Goal: Transaction & Acquisition: Purchase product/service

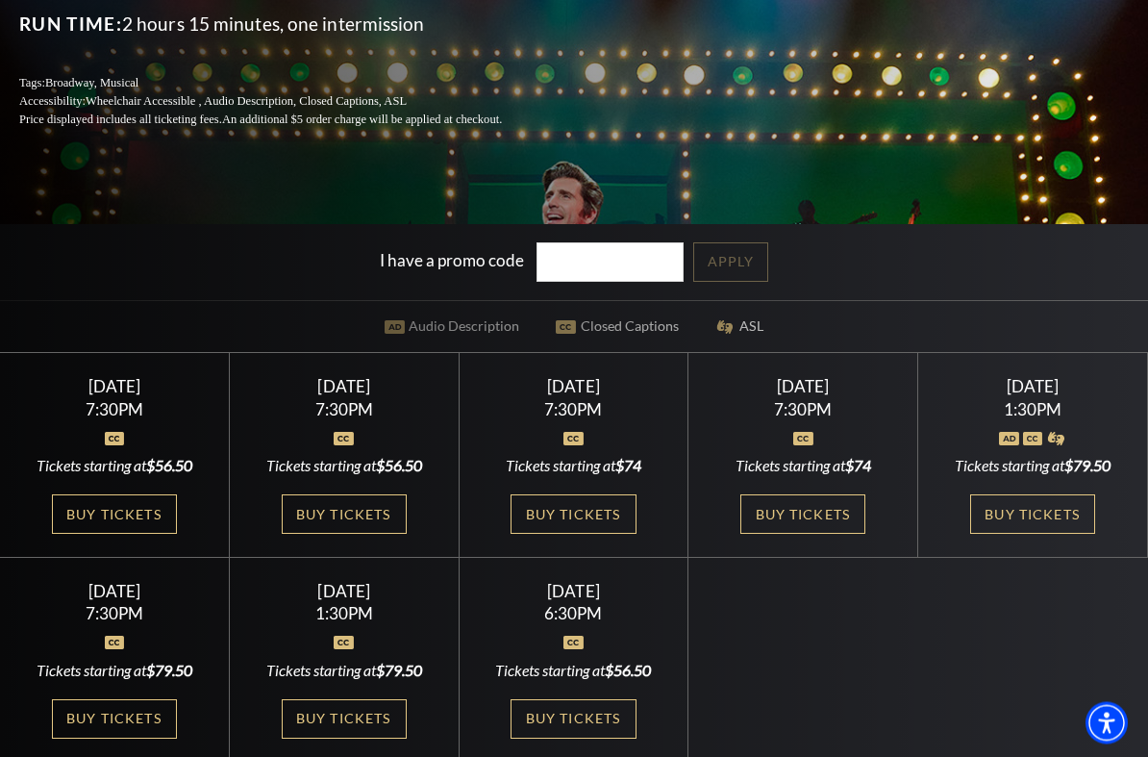
scroll to position [366, 0]
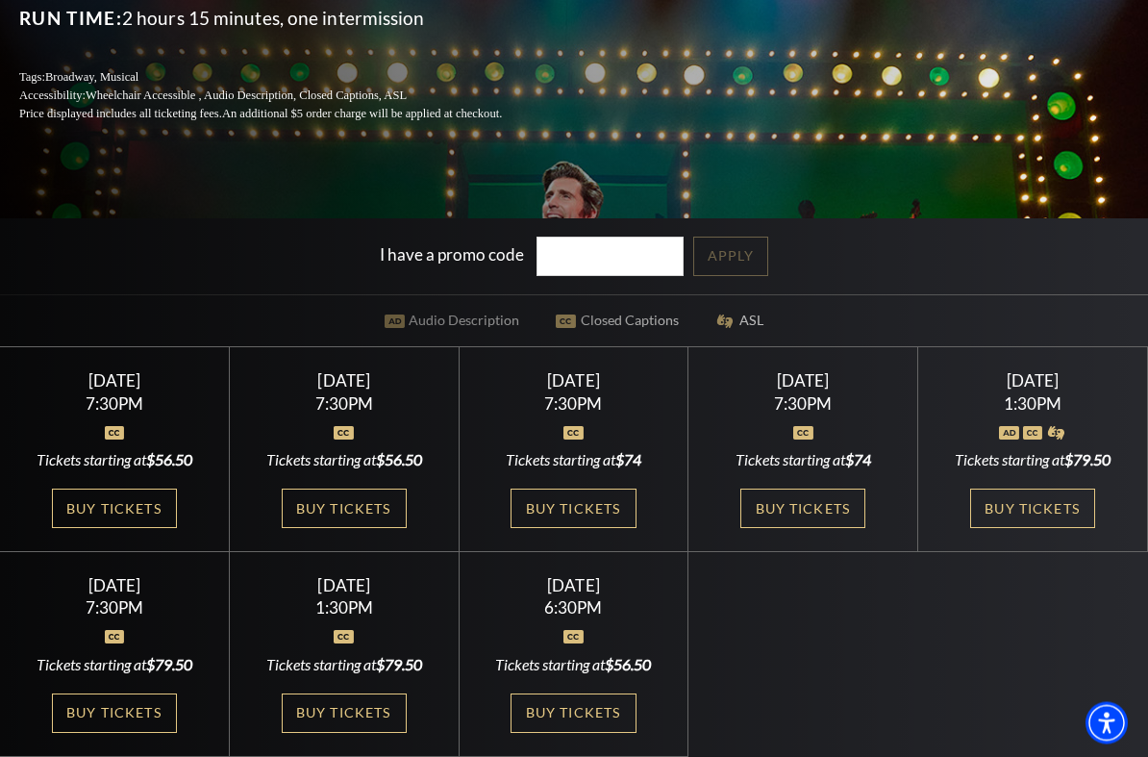
click at [637, 262] on input "I have a promo code" at bounding box center [611, 257] width 148 height 39
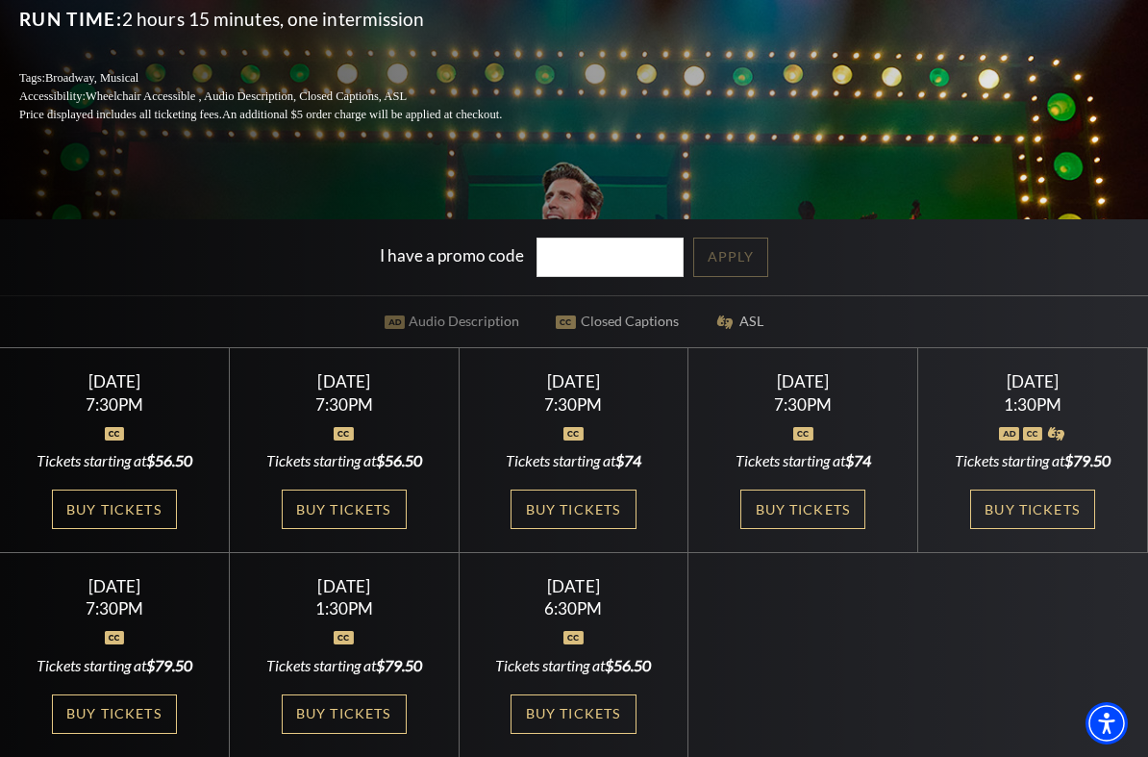
click at [904, 244] on div "I have a promo code Apply" at bounding box center [574, 257] width 1148 height 76
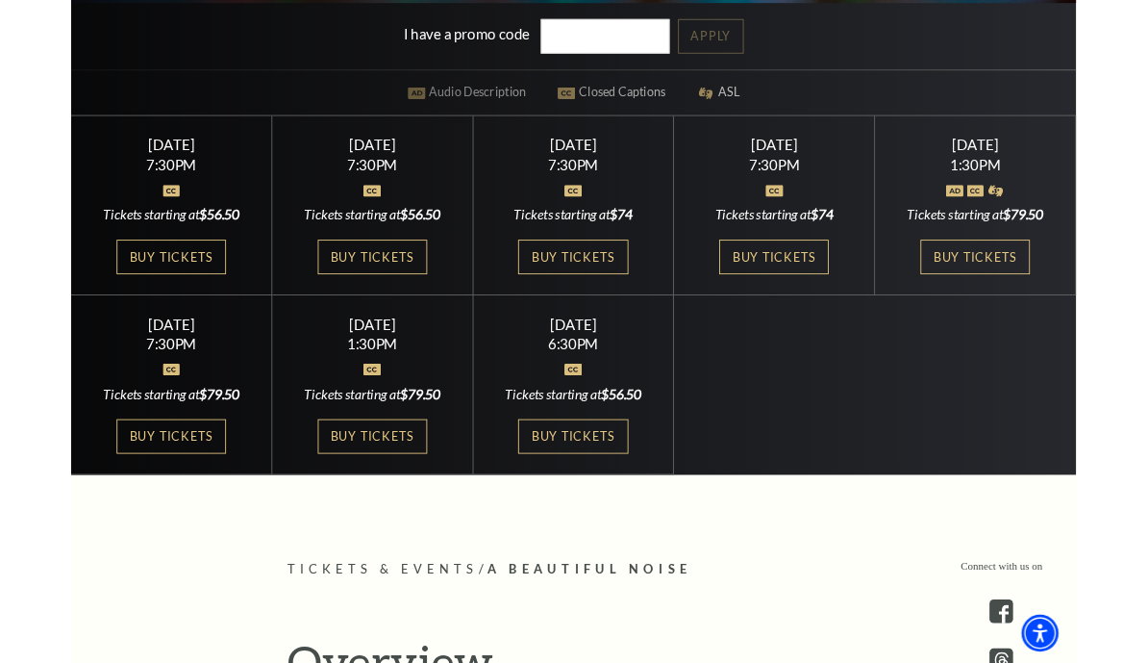
scroll to position [582, 0]
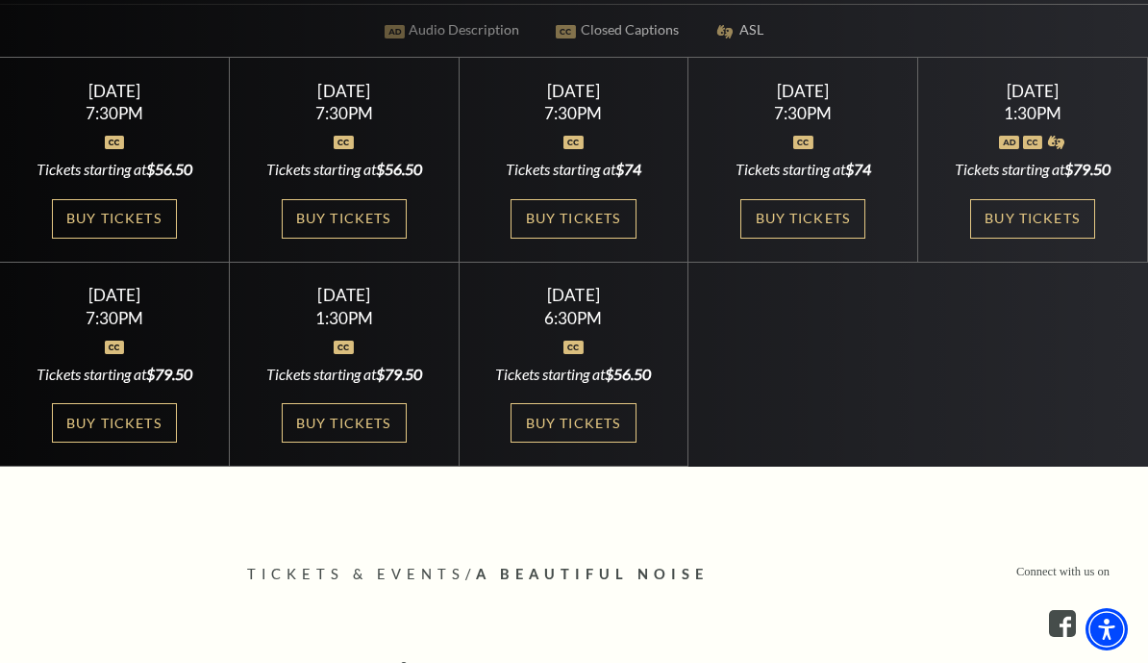
click at [351, 369] on div "Tickets starting at $79.50" at bounding box center [344, 373] width 183 height 21
click at [362, 403] on link "Buy Tickets" at bounding box center [344, 422] width 125 height 39
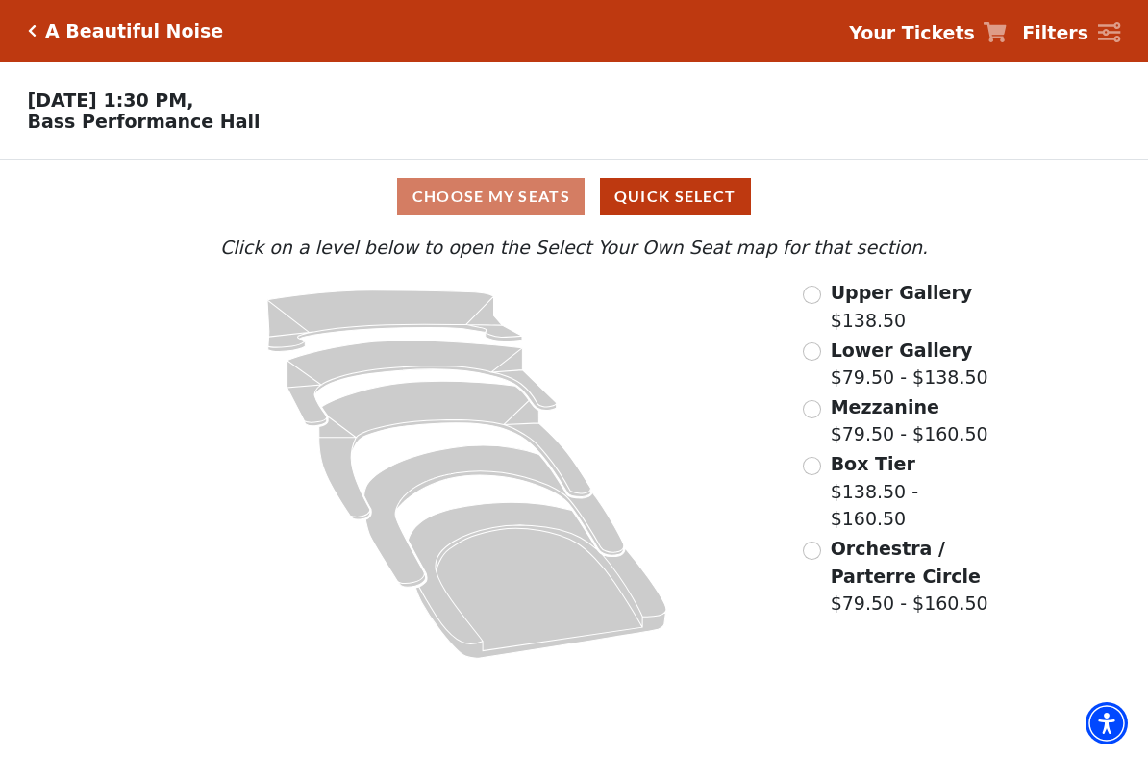
click at [553, 581] on icon at bounding box center [537, 580] width 259 height 156
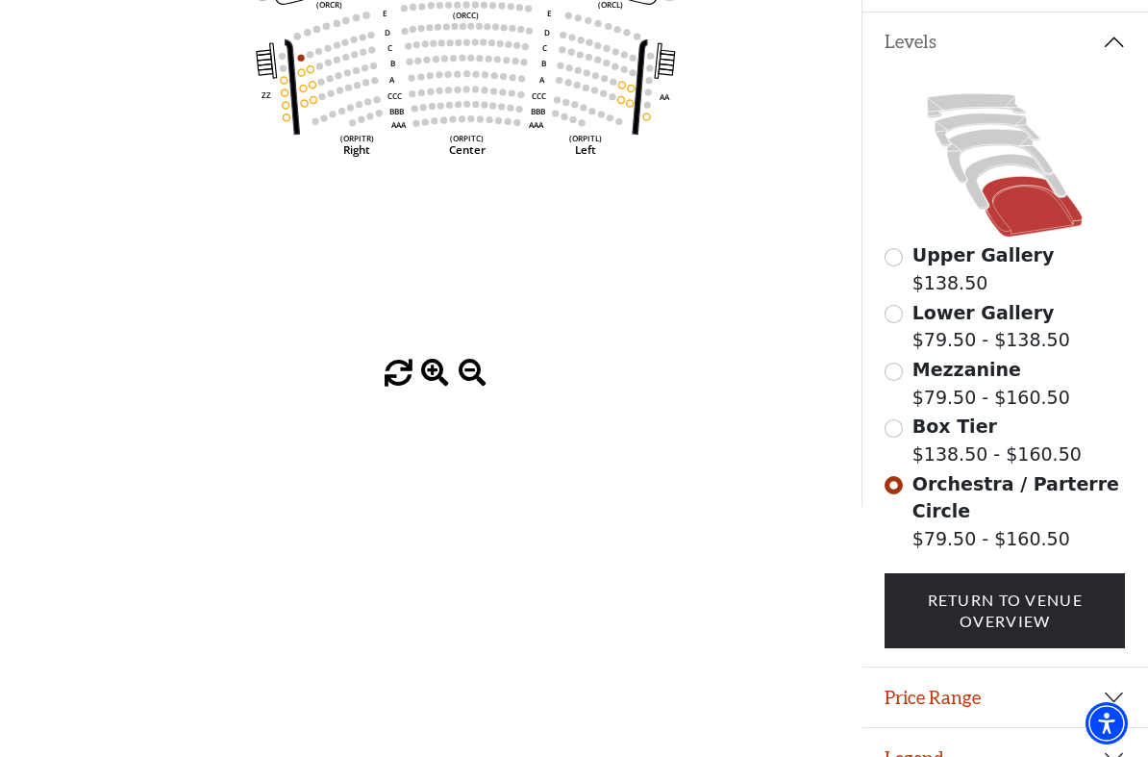
scroll to position [426, 0]
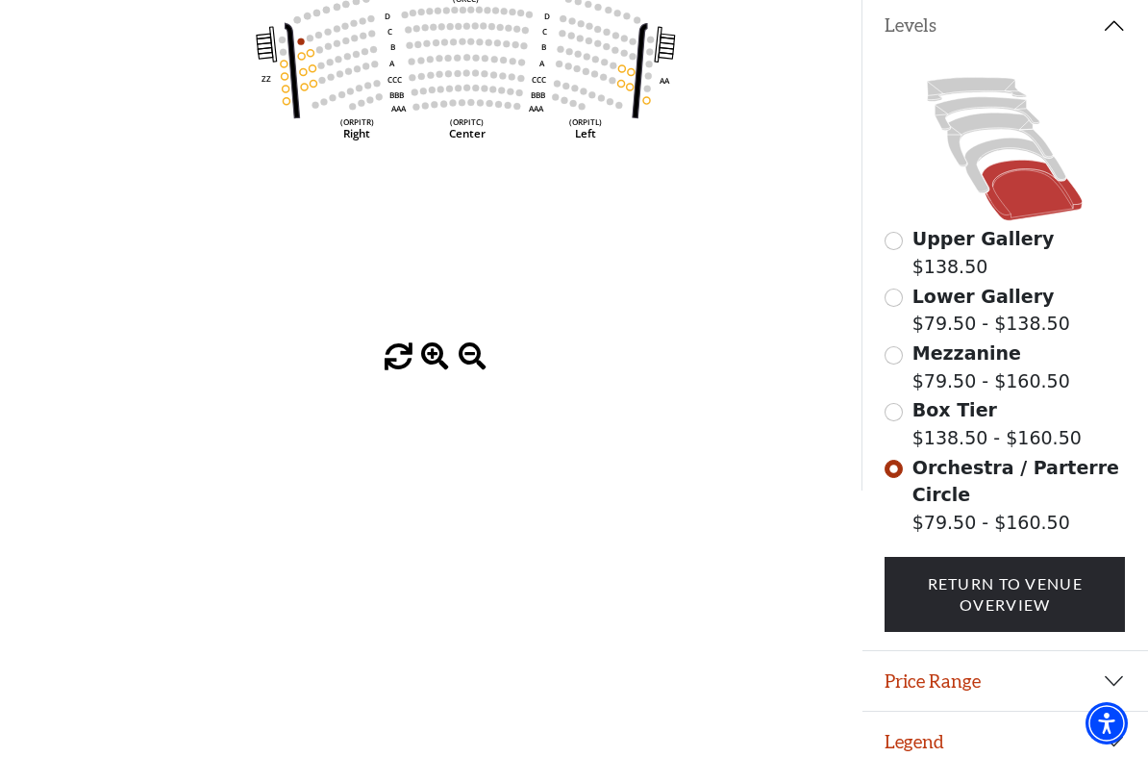
click at [1126, 662] on button "Price Range" at bounding box center [1006, 681] width 287 height 60
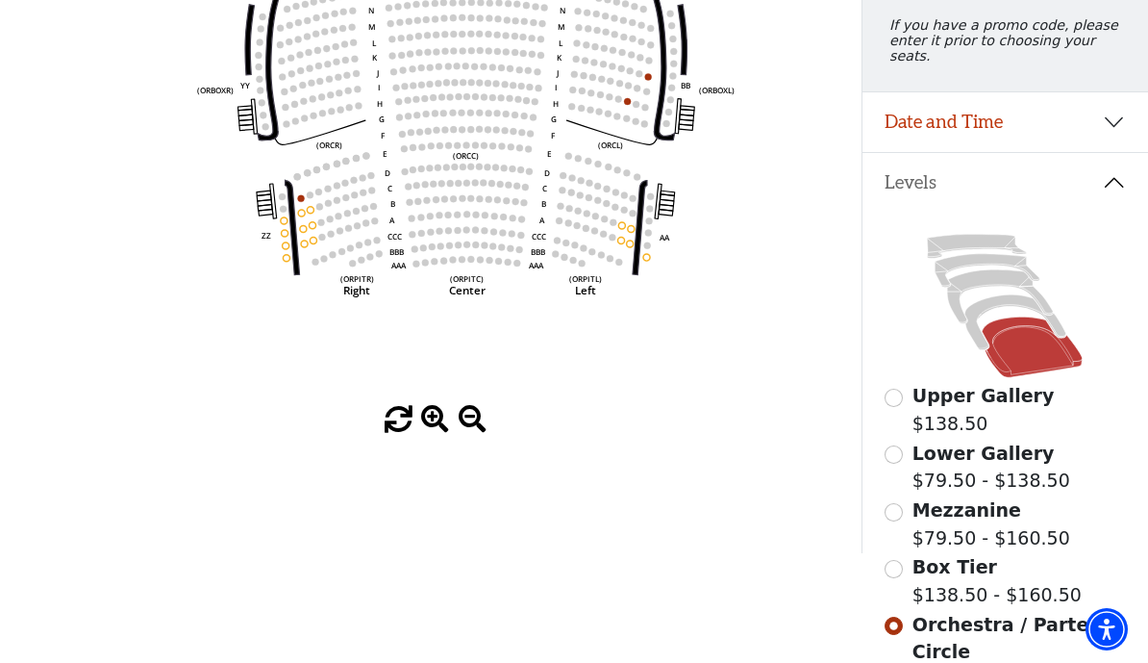
scroll to position [255, 0]
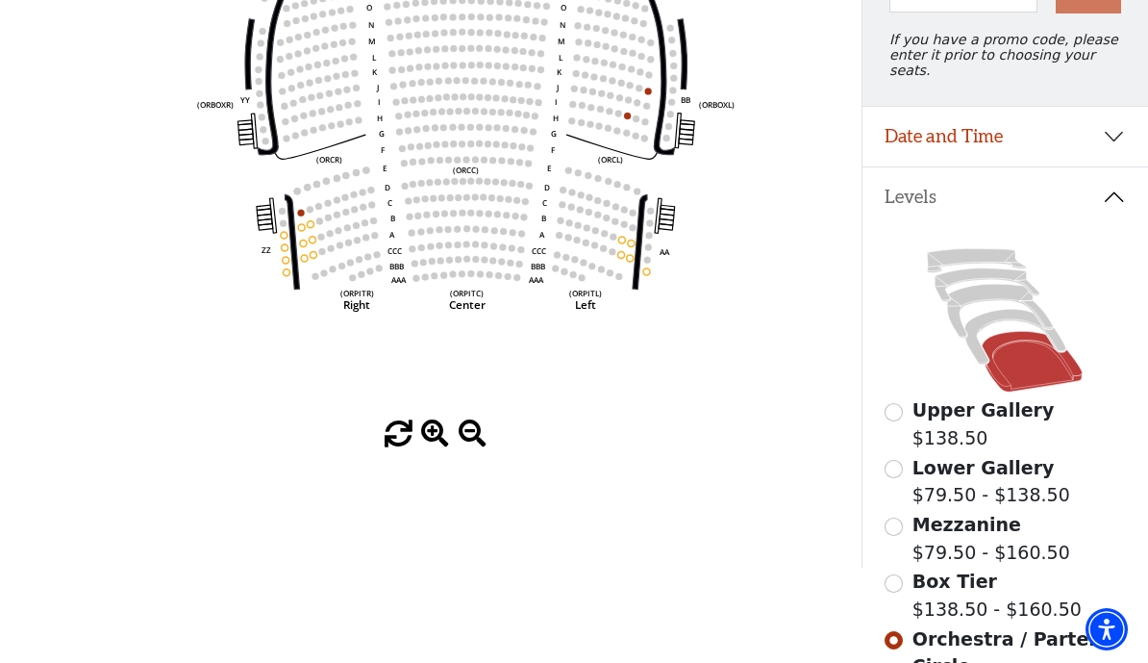
click at [913, 579] on span "Box Tier" at bounding box center [955, 580] width 85 height 21
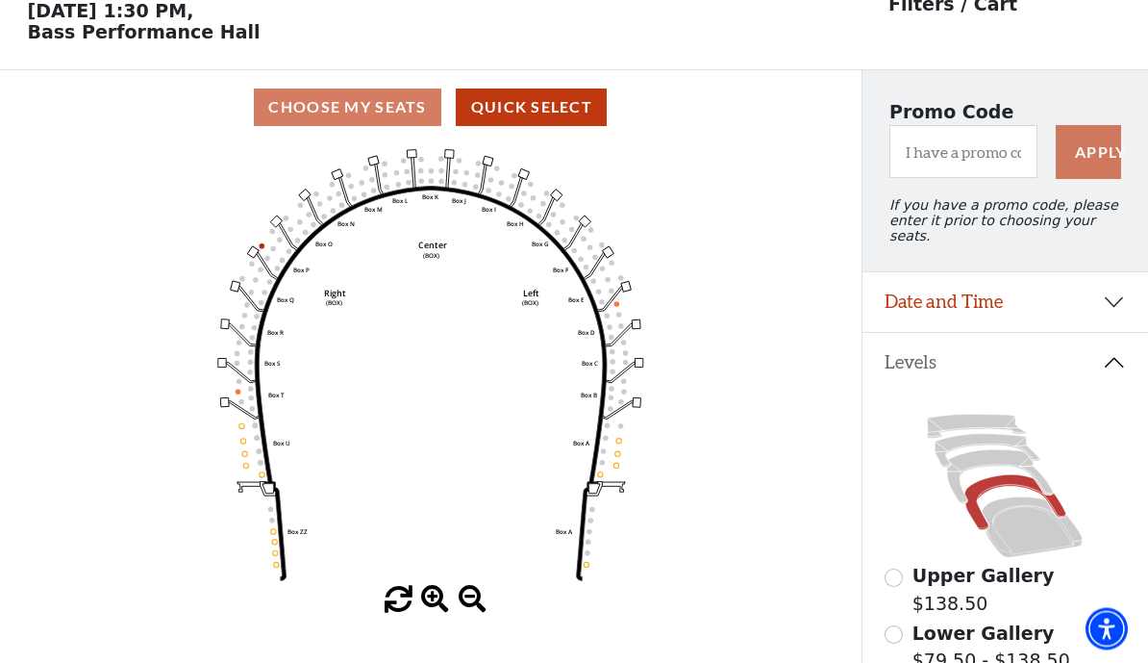
scroll to position [89, 0]
click at [1037, 530] on icon at bounding box center [1033, 527] width 100 height 61
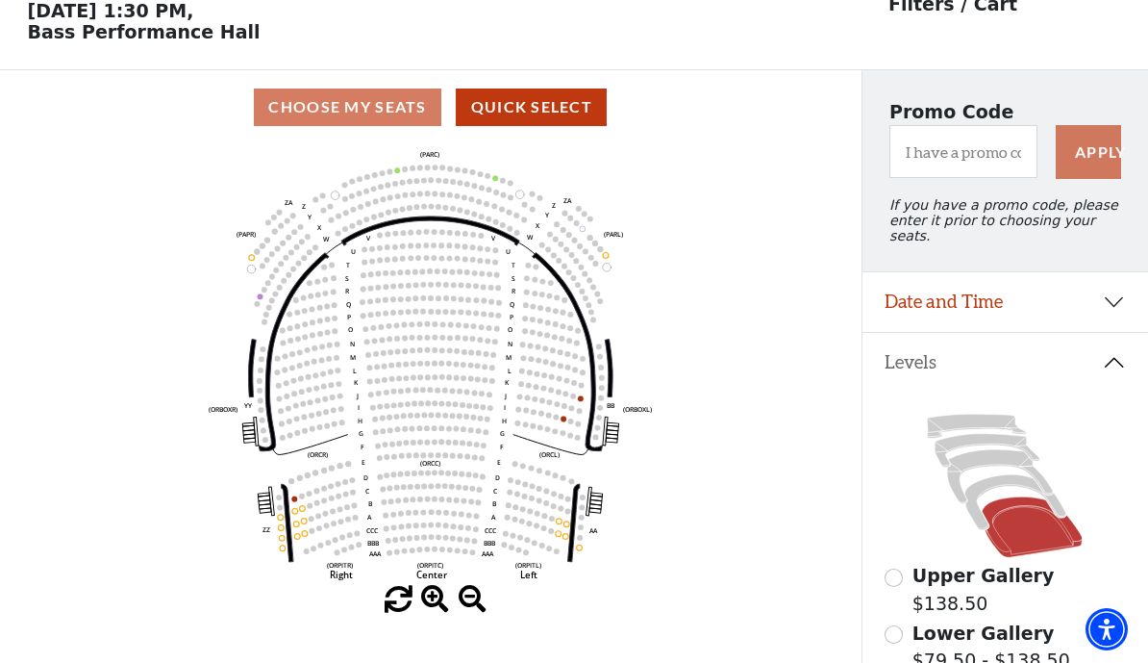
click at [897, 630] on input "Lower Gallery$79.50 - $138.50\a" at bounding box center [894, 634] width 18 height 18
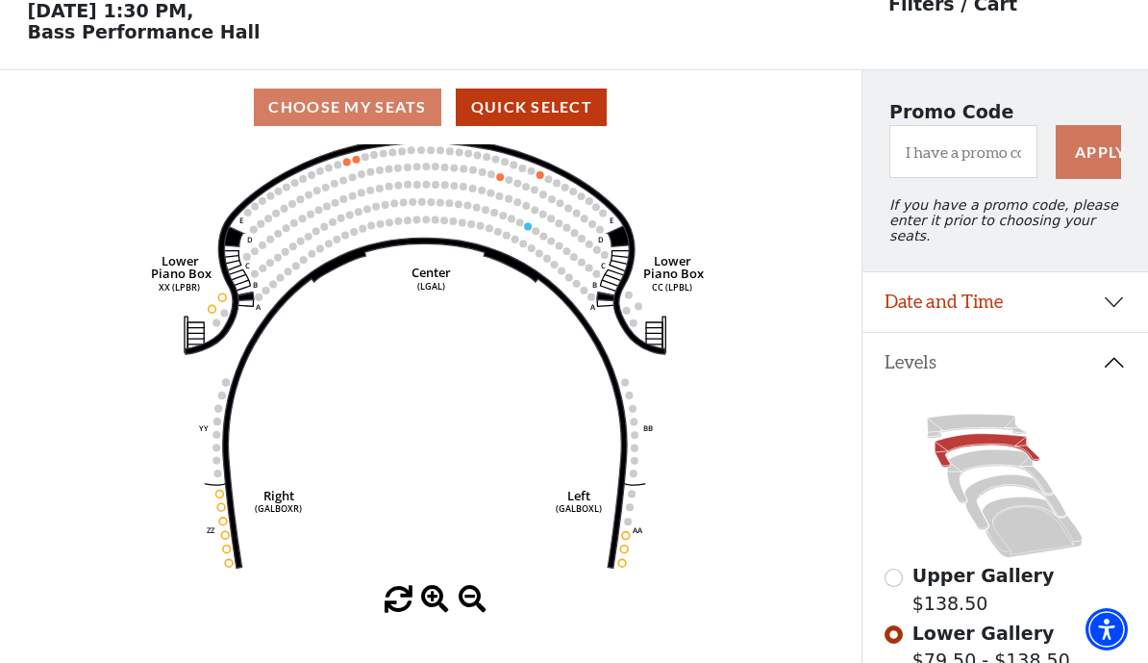
click at [900, 568] on input "Upper Gallery$138.50\a" at bounding box center [894, 577] width 18 height 18
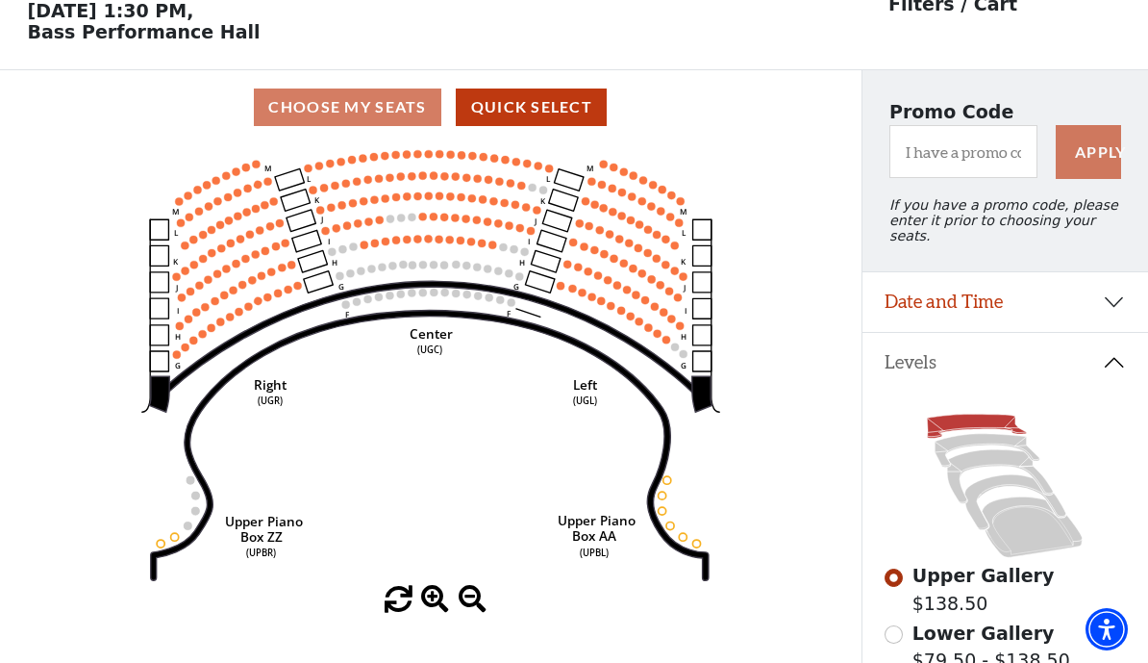
click at [891, 630] on input "Lower Gallery$79.50 - $138.50\a" at bounding box center [894, 634] width 18 height 18
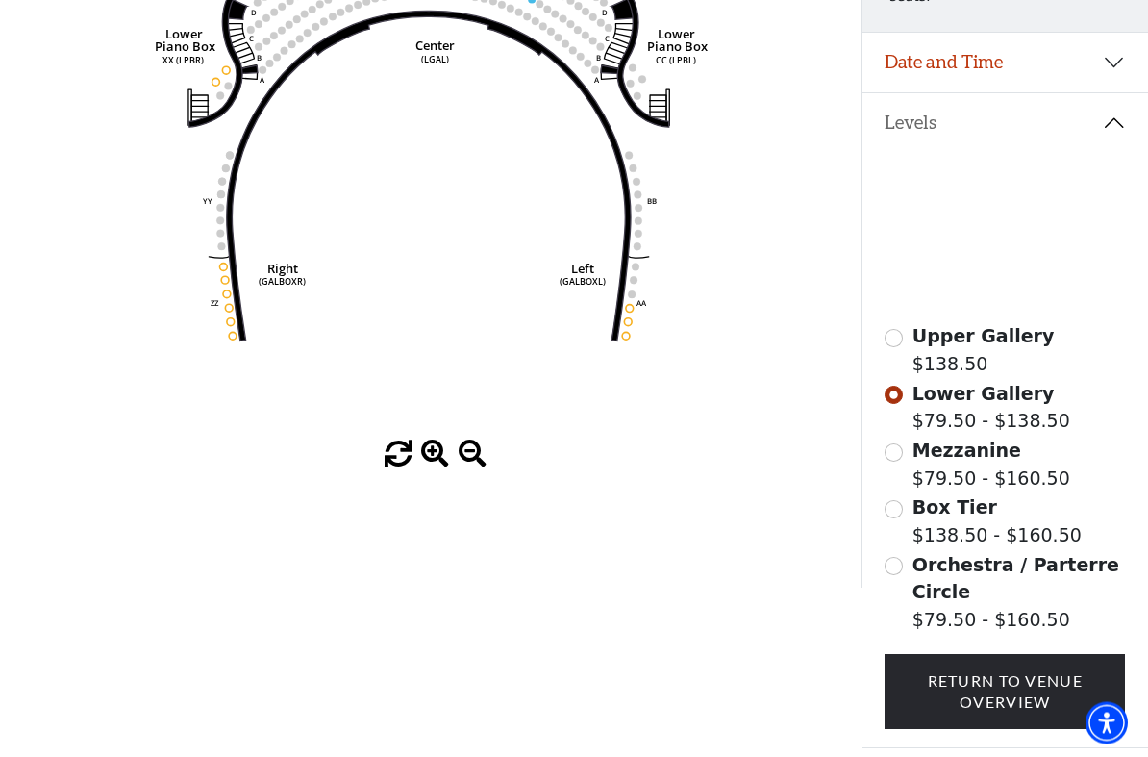
scroll to position [0, 0]
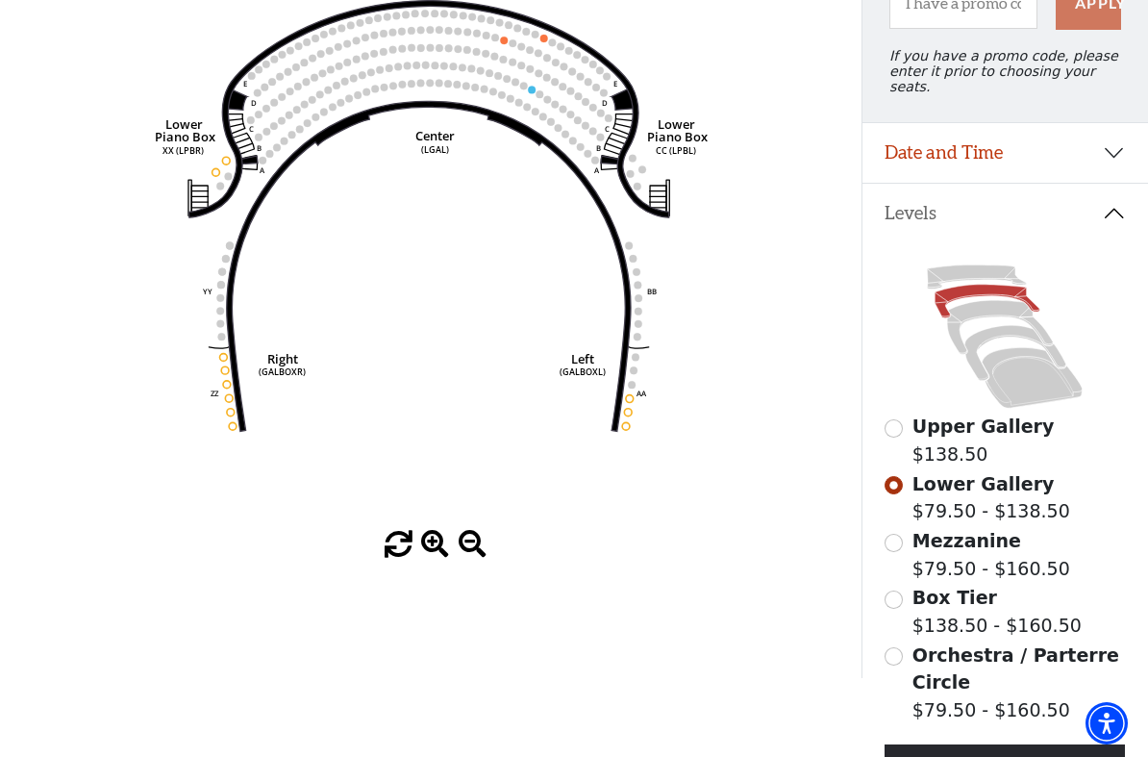
click at [897, 534] on input "Mezzanine$79.50 - $160.50\a" at bounding box center [894, 543] width 18 height 18
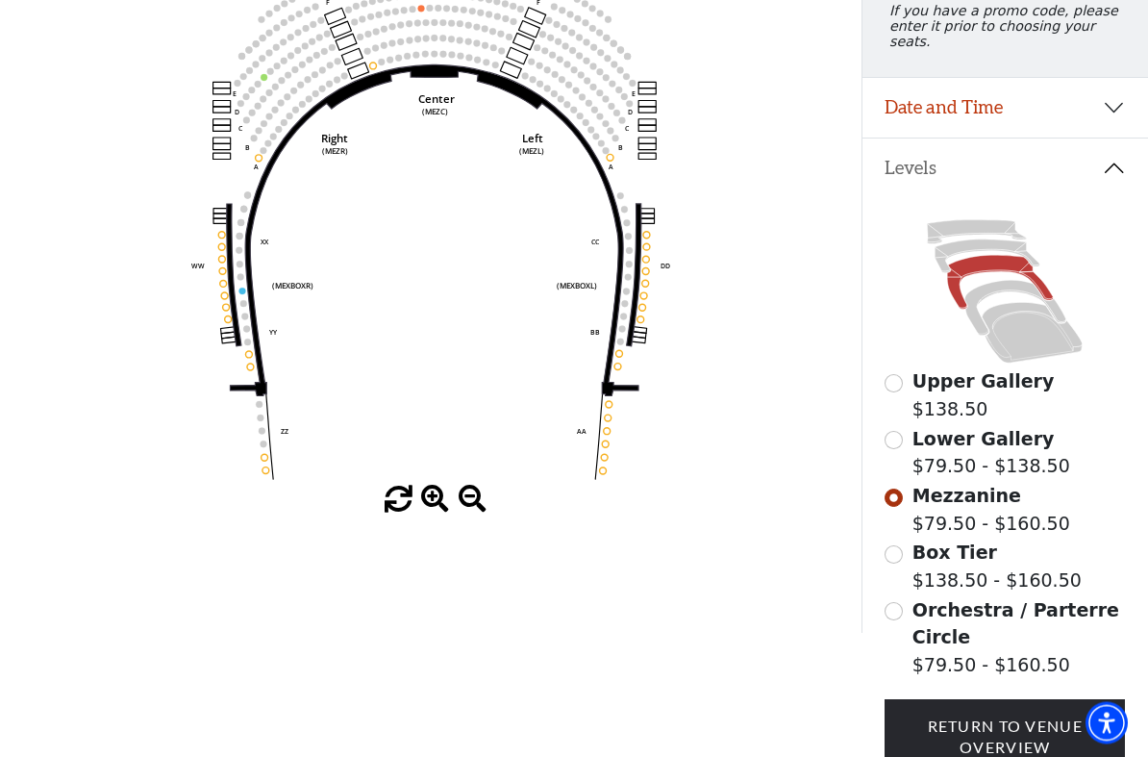
scroll to position [284, 0]
click at [894, 548] on input "Box Tier$138.50 - $160.50\a" at bounding box center [894, 554] width 18 height 18
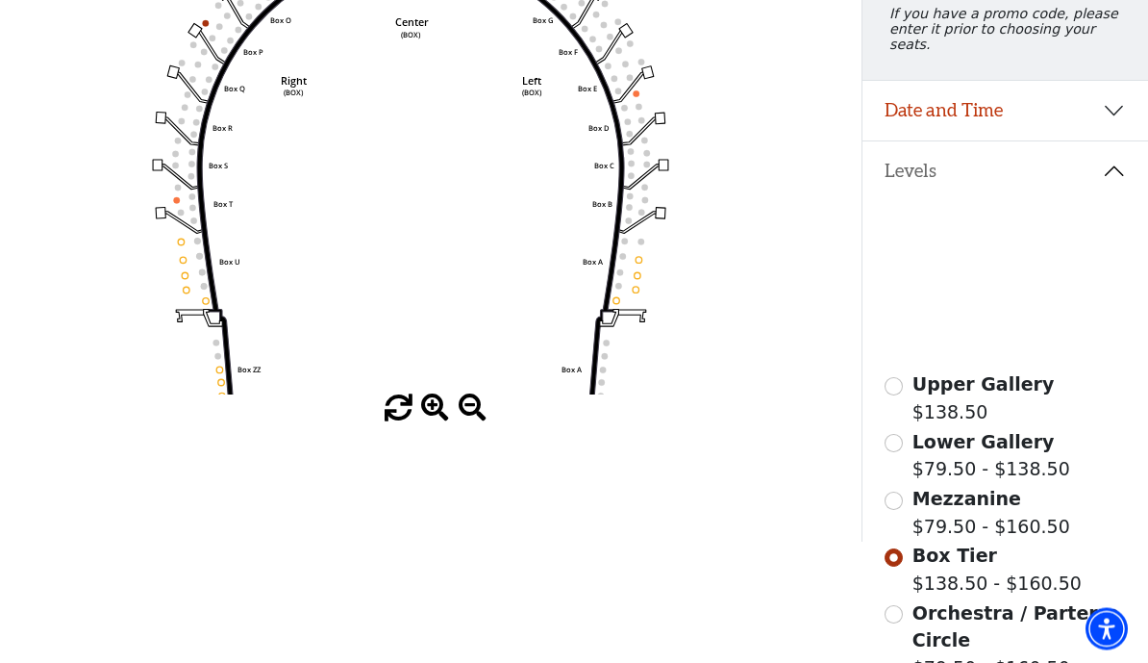
scroll to position [281, 0]
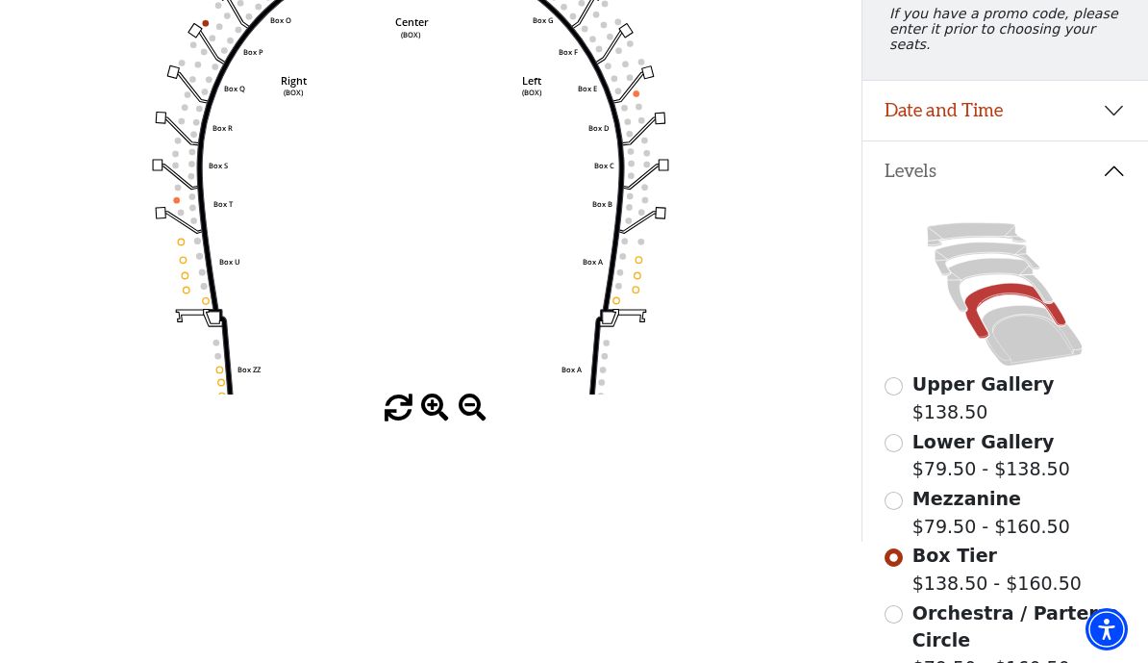
click at [902, 605] on input "Orchestra / Parterre Circle$79.50 - $160.50\a" at bounding box center [894, 614] width 18 height 18
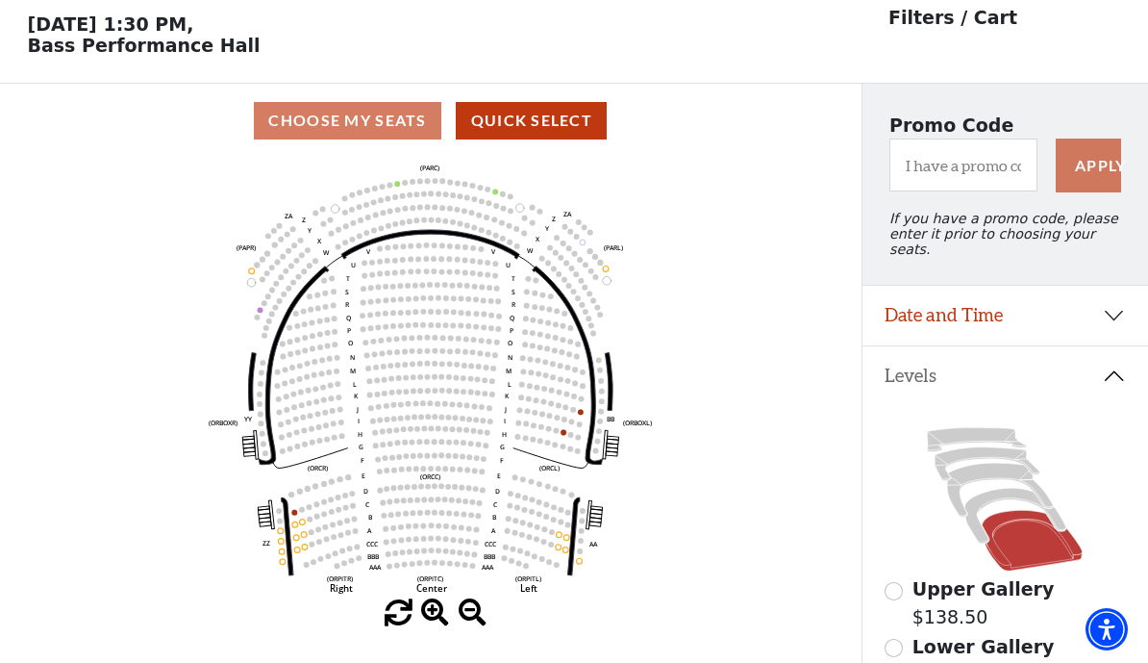
scroll to position [89, 0]
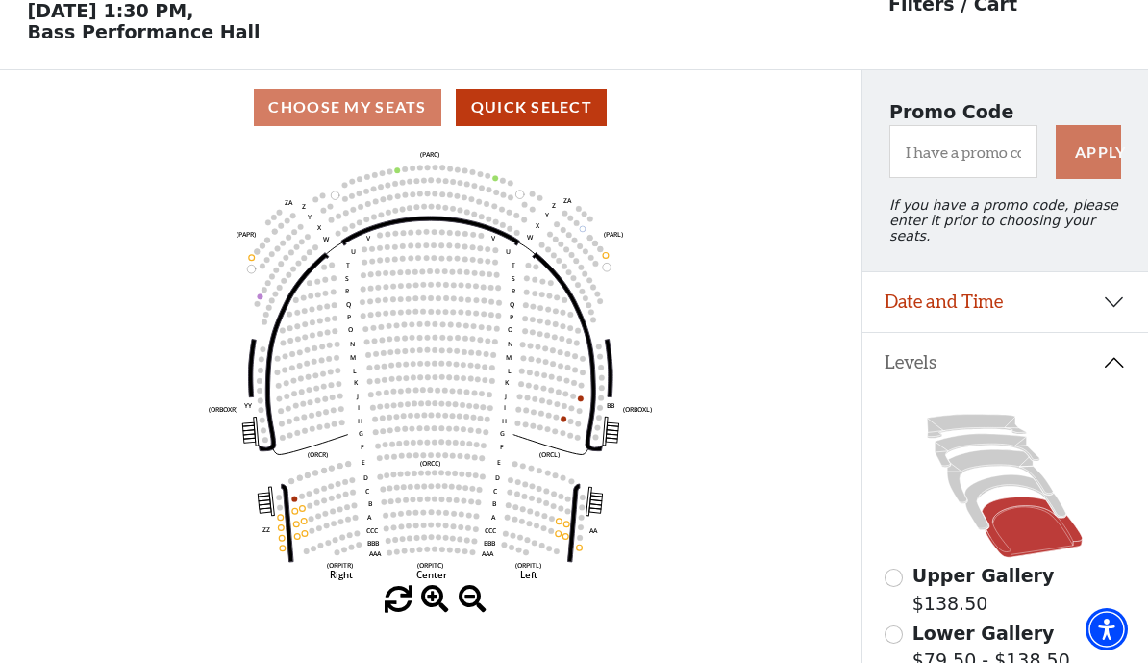
click at [448, 444] on circle at bounding box center [448, 441] width 6 height 6
click at [494, 463] on icon "Left (ORPITL) Right (ORPITR) Center (ORPITC) ZZ AA YY BB ZA ZA (ORCL) (ORCR) (O…" at bounding box center [430, 364] width 775 height 441
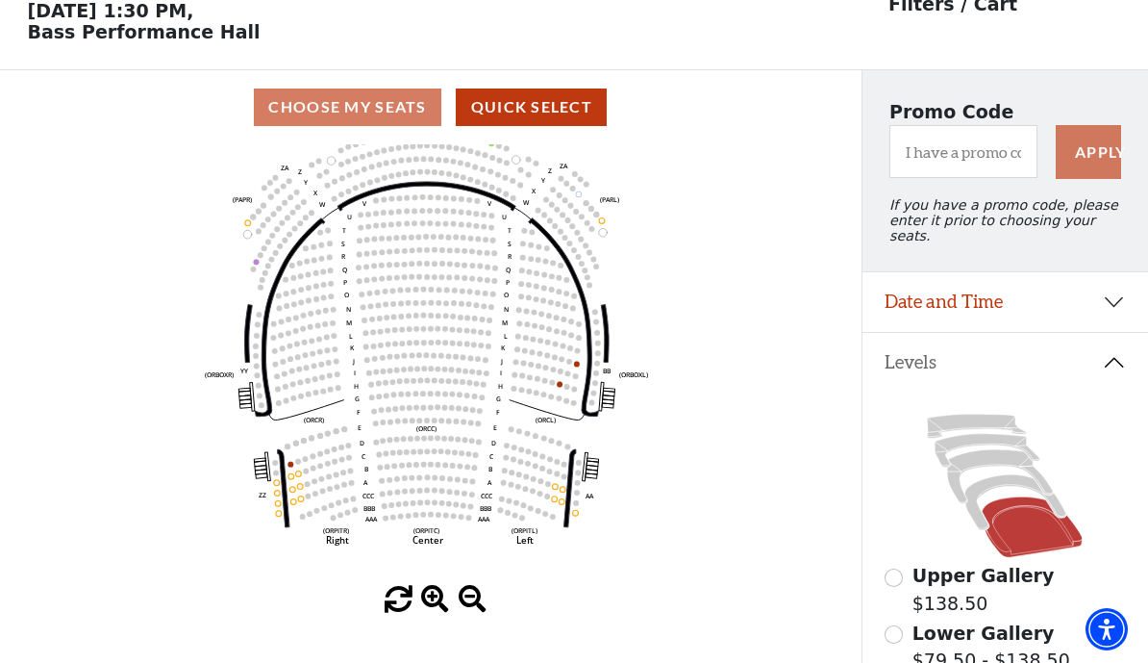
click at [68, 520] on icon "Left (ORPITL) Right (ORPITR) Center (ORPITC) ZZ AA YY BB ZA ZA (ORCL) (ORCR) (O…" at bounding box center [430, 364] width 775 height 441
click at [436, 602] on span at bounding box center [435, 600] width 28 height 28
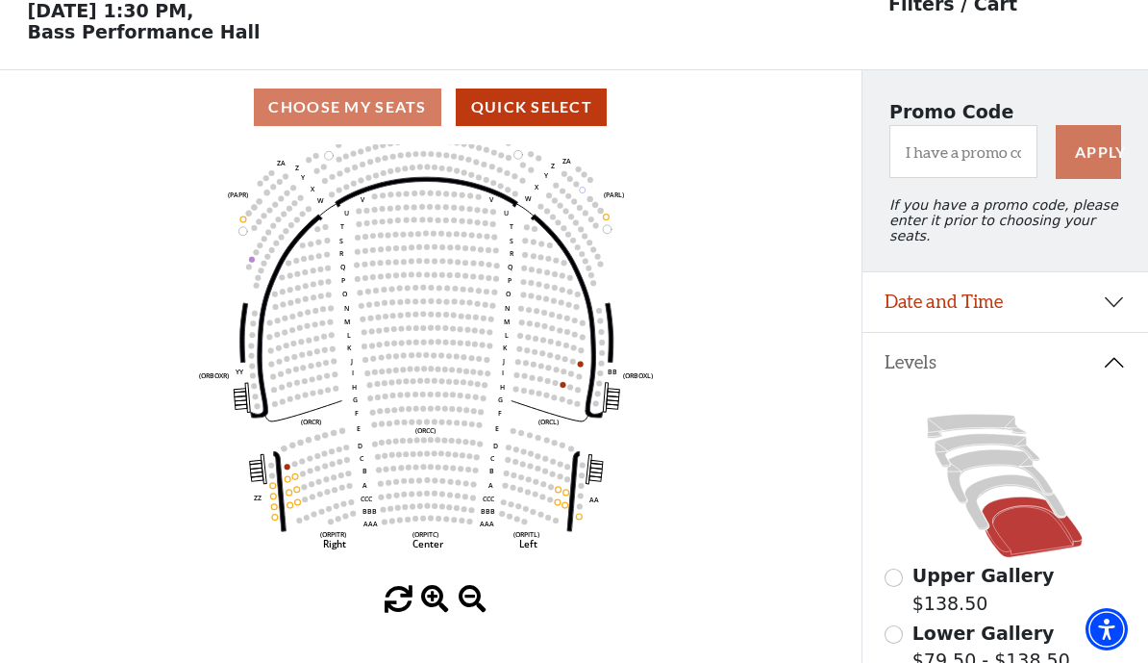
click at [438, 606] on span at bounding box center [435, 600] width 28 height 28
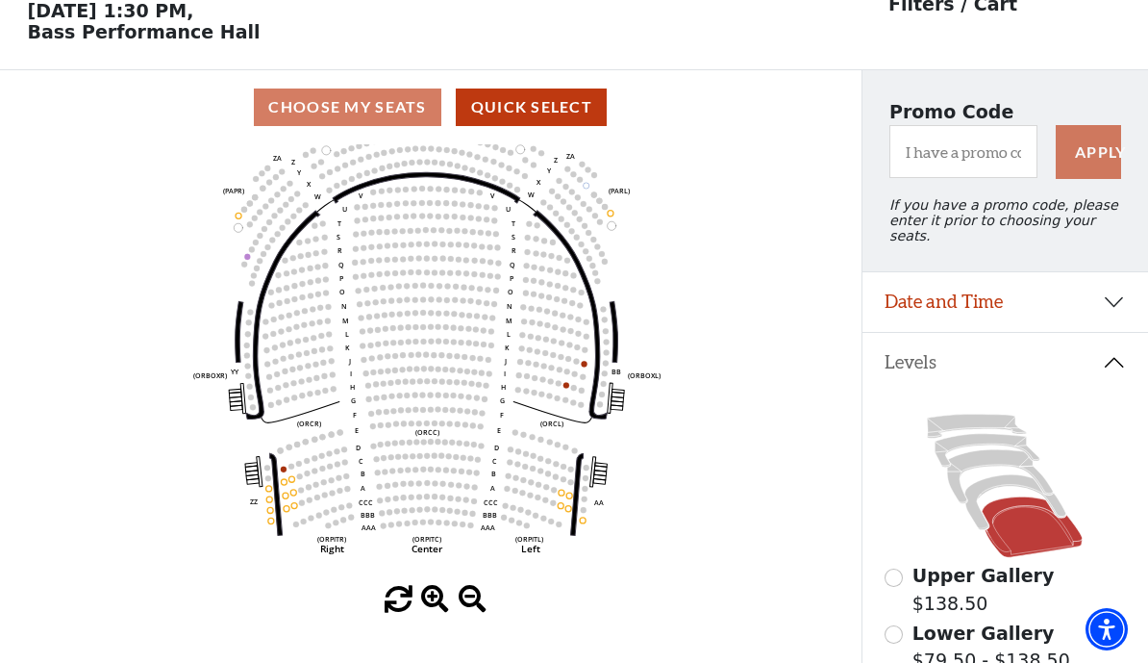
click at [458, 425] on circle at bounding box center [458, 423] width 6 height 6
click at [484, 607] on span at bounding box center [473, 600] width 28 height 28
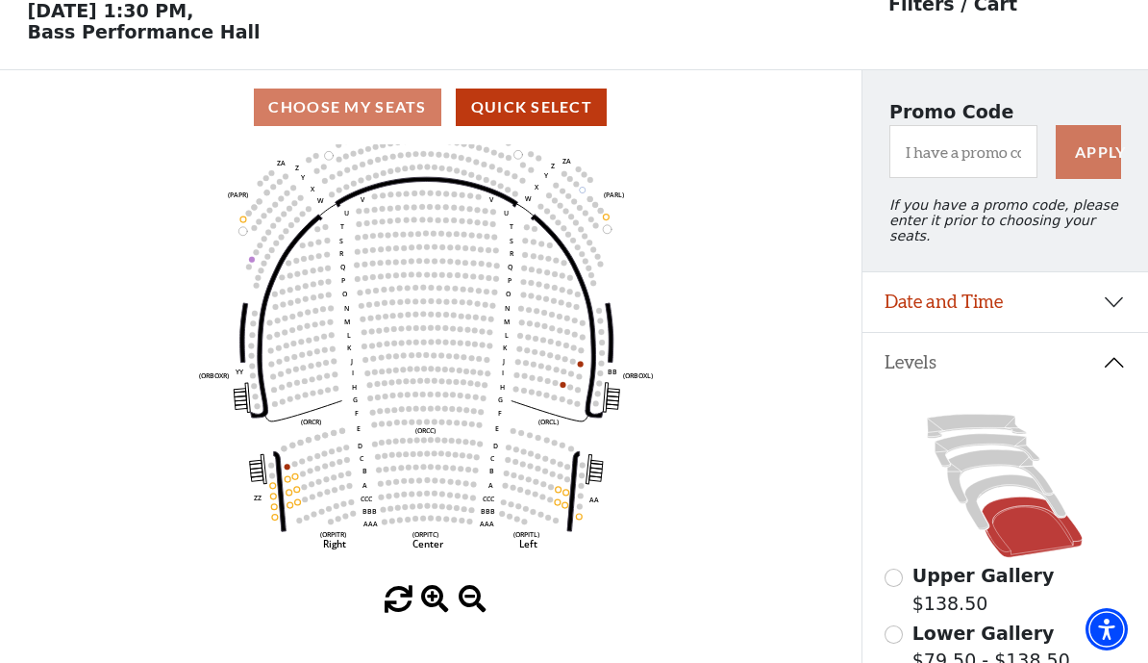
click at [431, 598] on span at bounding box center [435, 600] width 28 height 28
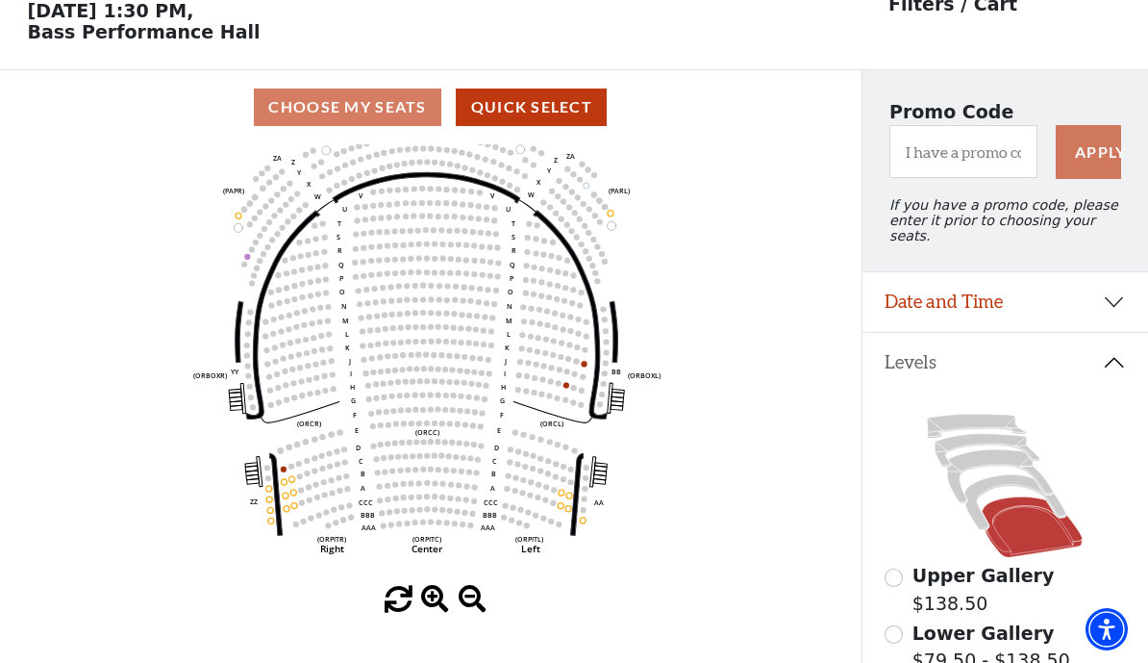
click at [421, 116] on div "Choose My Seats Quick Select" at bounding box center [431, 107] width 862 height 38
click at [408, 115] on div "Choose My Seats Quick Select" at bounding box center [431, 107] width 862 height 38
click at [546, 108] on button "Quick Select" at bounding box center [531, 107] width 151 height 38
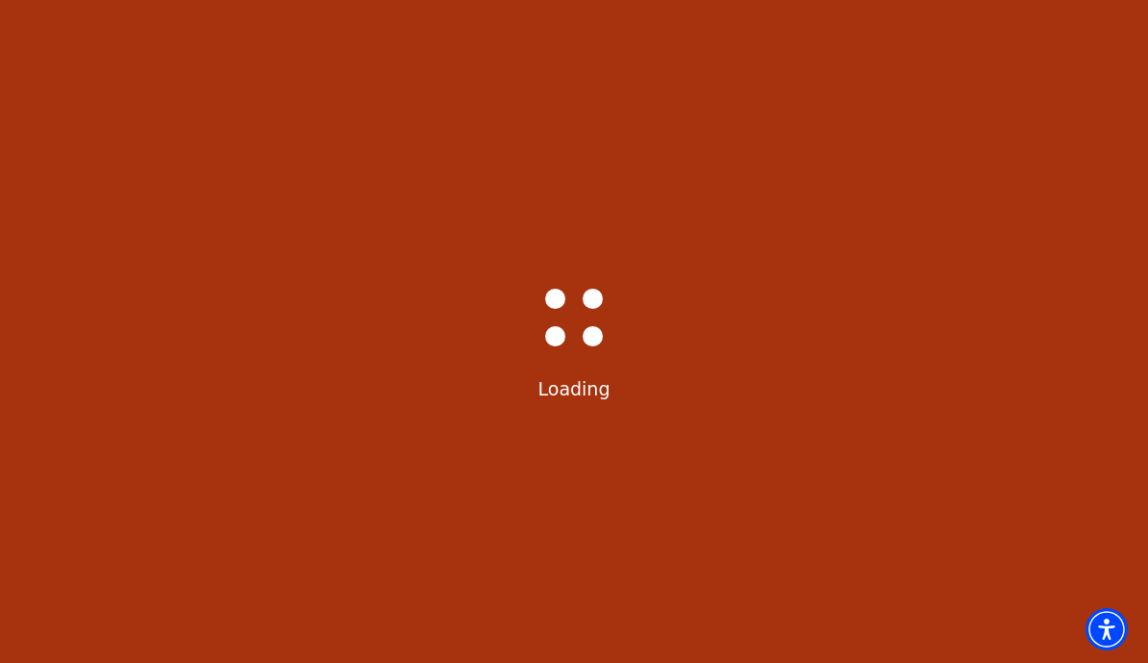
scroll to position [0, 0]
select select "6226"
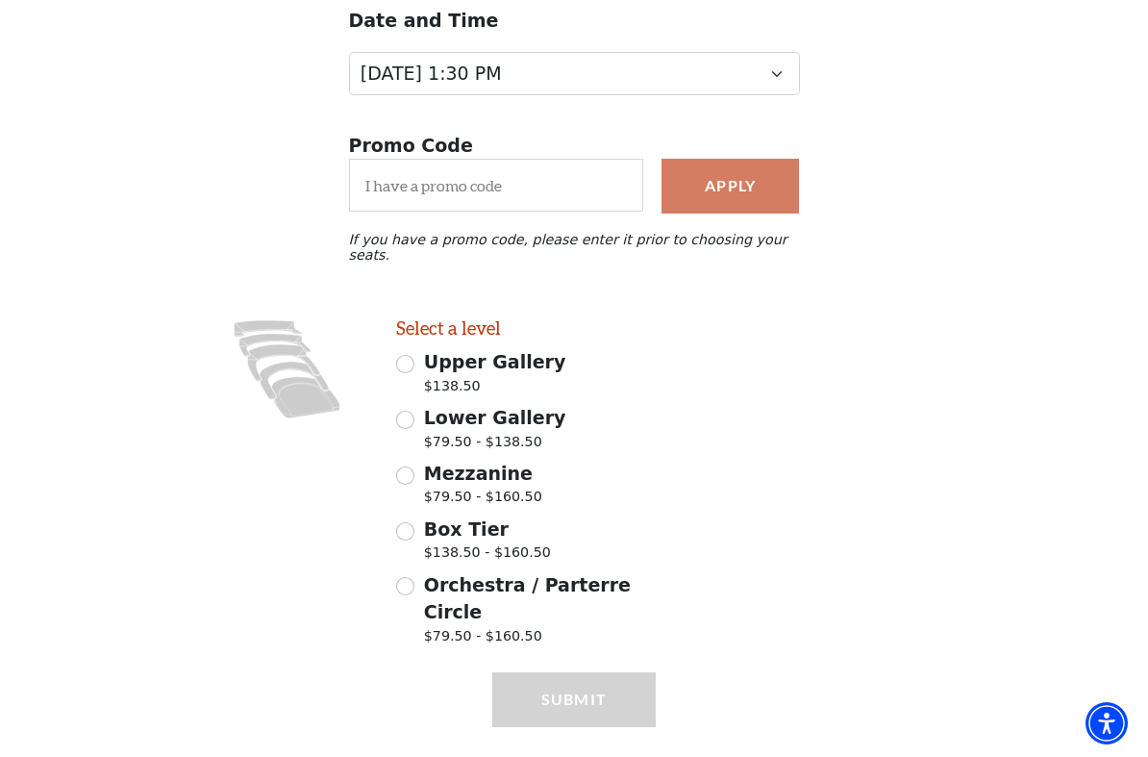
click at [411, 577] on input "Orchestra / Parterre Circle $79.50 - $160.50" at bounding box center [405, 586] width 18 height 18
radio input "true"
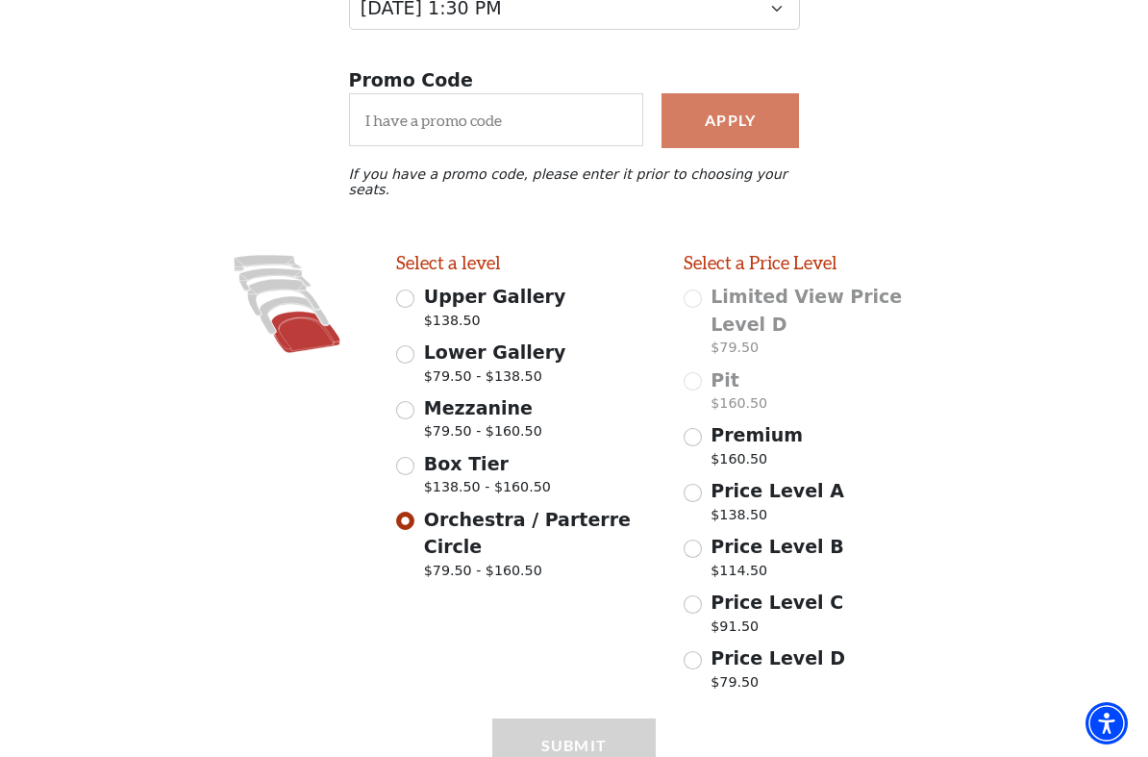
scroll to position [354, 0]
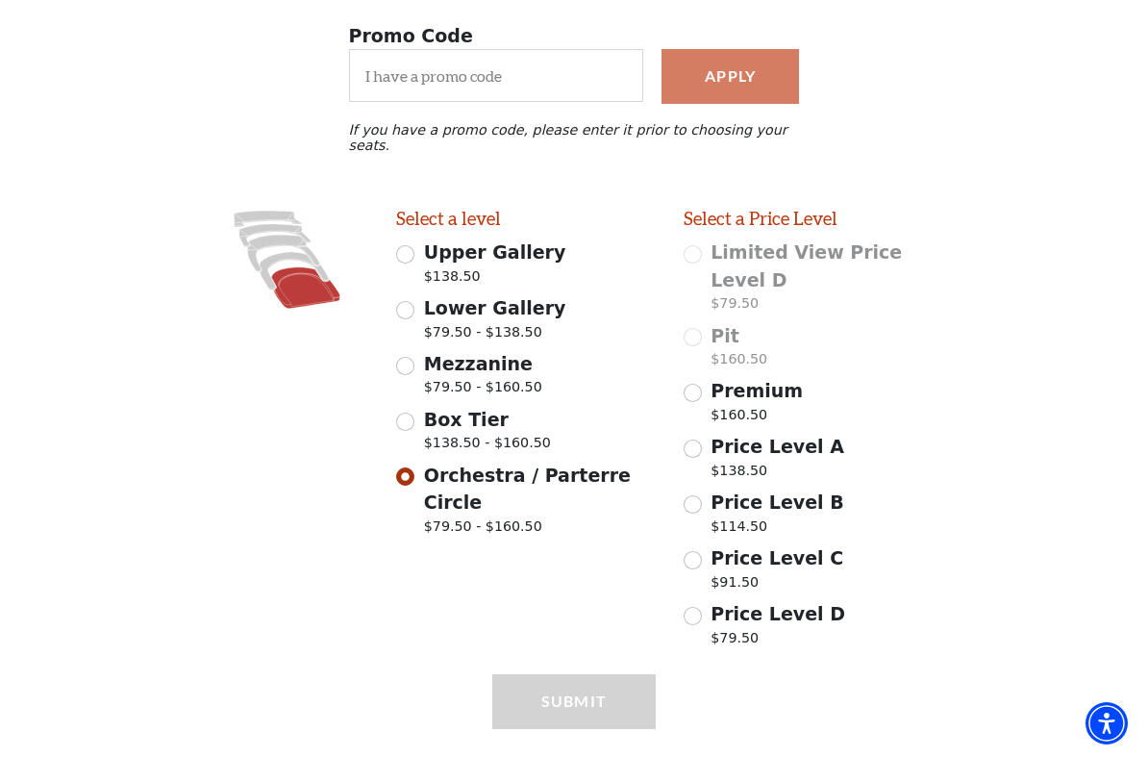
click at [695, 439] on input "Price Level A $138.50" at bounding box center [693, 448] width 18 height 18
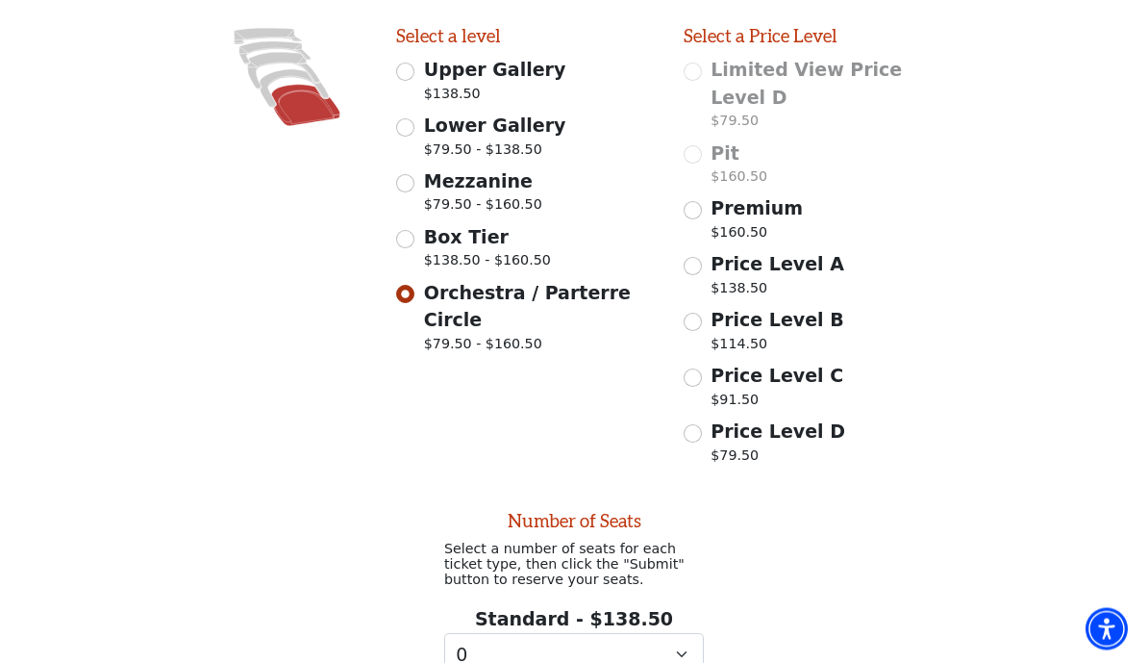
scroll to position [538, 0]
click at [696, 257] on input "Price Level A $138.50" at bounding box center [693, 266] width 18 height 18
radio input "true"
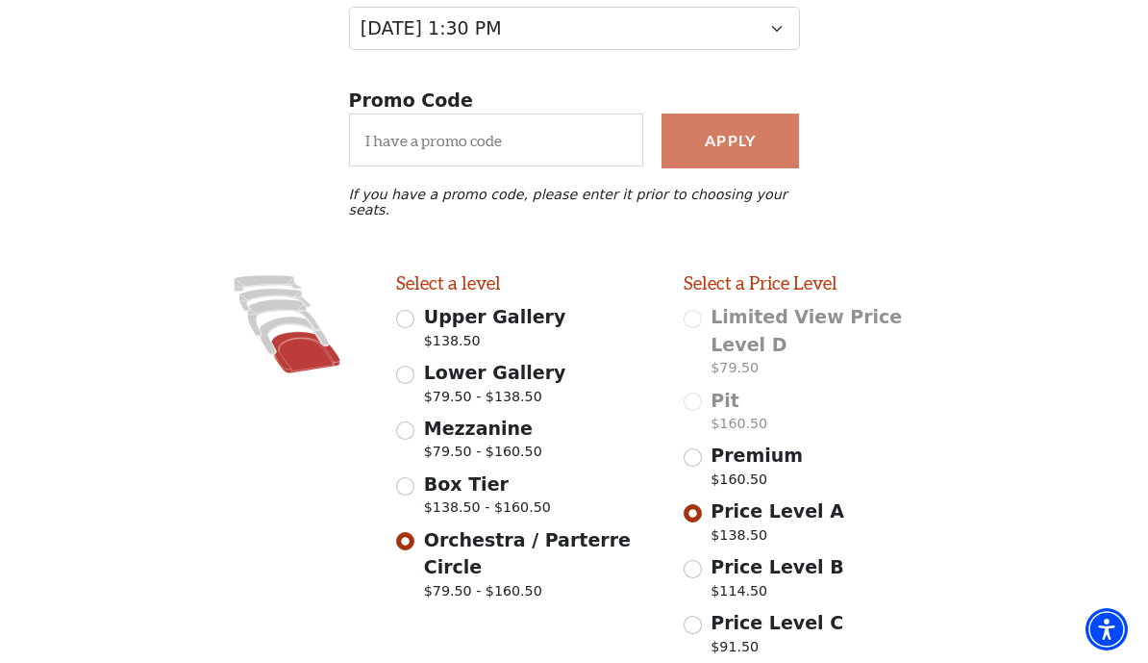
scroll to position [0, 0]
